Goal: Transaction & Acquisition: Subscribe to service/newsletter

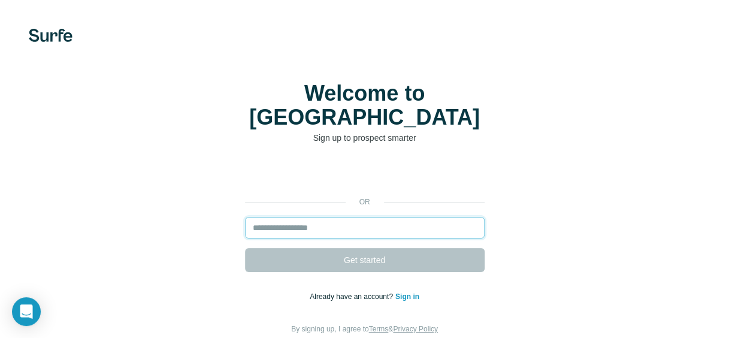
click at [363, 217] on input "email" at bounding box center [365, 228] width 240 height 22
type input "**********"
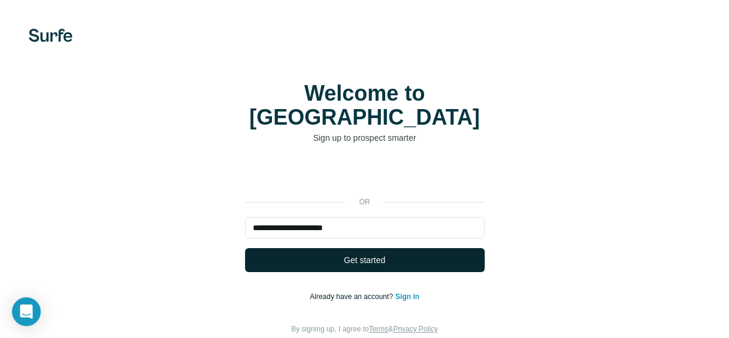
click at [363, 254] on span "Get started" at bounding box center [364, 260] width 41 height 12
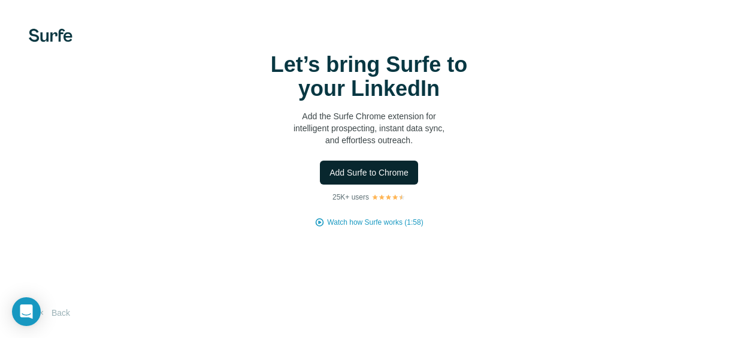
click at [374, 171] on span "Add Surfe to Chrome" at bounding box center [368, 172] width 79 height 12
